Goal: Use online tool/utility: Utilize a website feature to perform a specific function

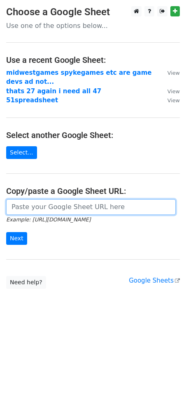
click at [37, 207] on input "url" at bounding box center [90, 207] width 169 height 16
paste input "[URL][DOMAIN_NAME]"
type input "[URL][DOMAIN_NAME]"
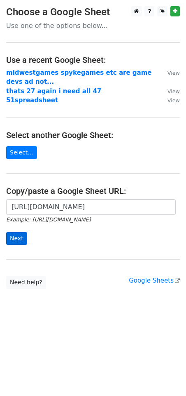
scroll to position [0, 0]
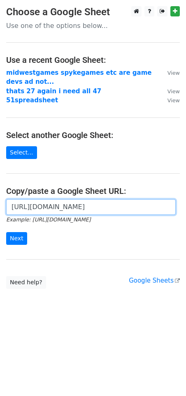
click at [62, 210] on input "[URL][DOMAIN_NAME]" at bounding box center [90, 207] width 169 height 16
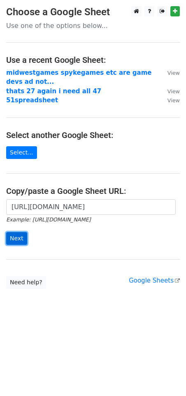
click at [18, 240] on input "Next" at bounding box center [16, 238] width 21 height 13
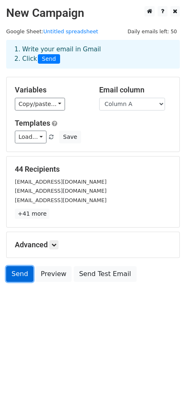
click at [21, 275] on link "Send" at bounding box center [19, 274] width 27 height 16
